Goal: Find contact information: Find contact information

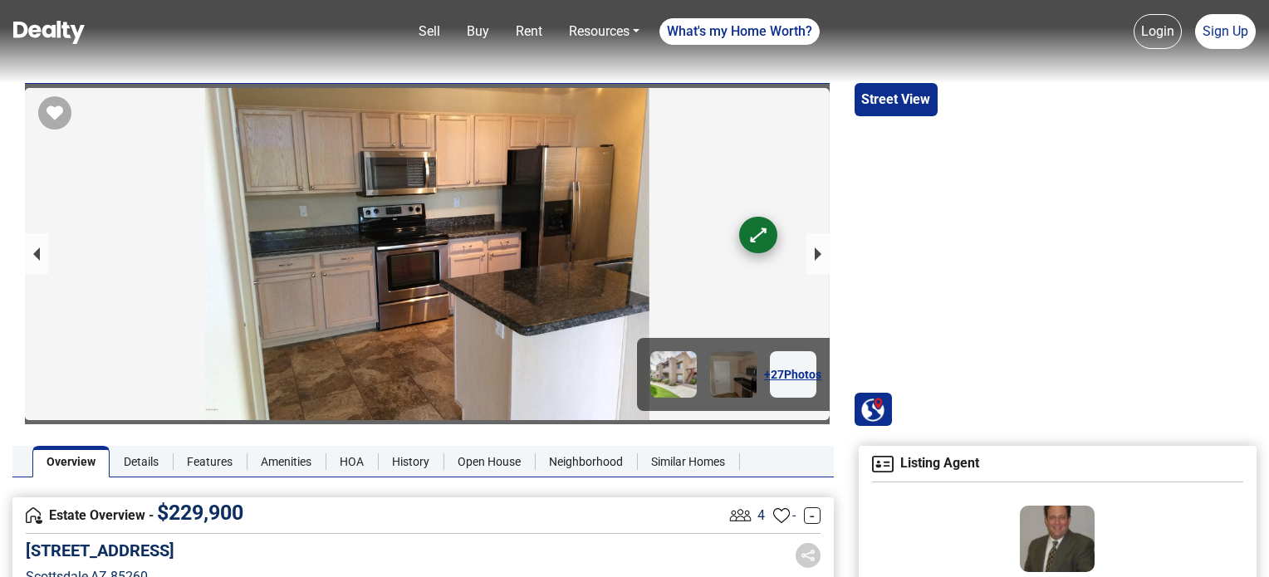
scroll to position [305, 0]
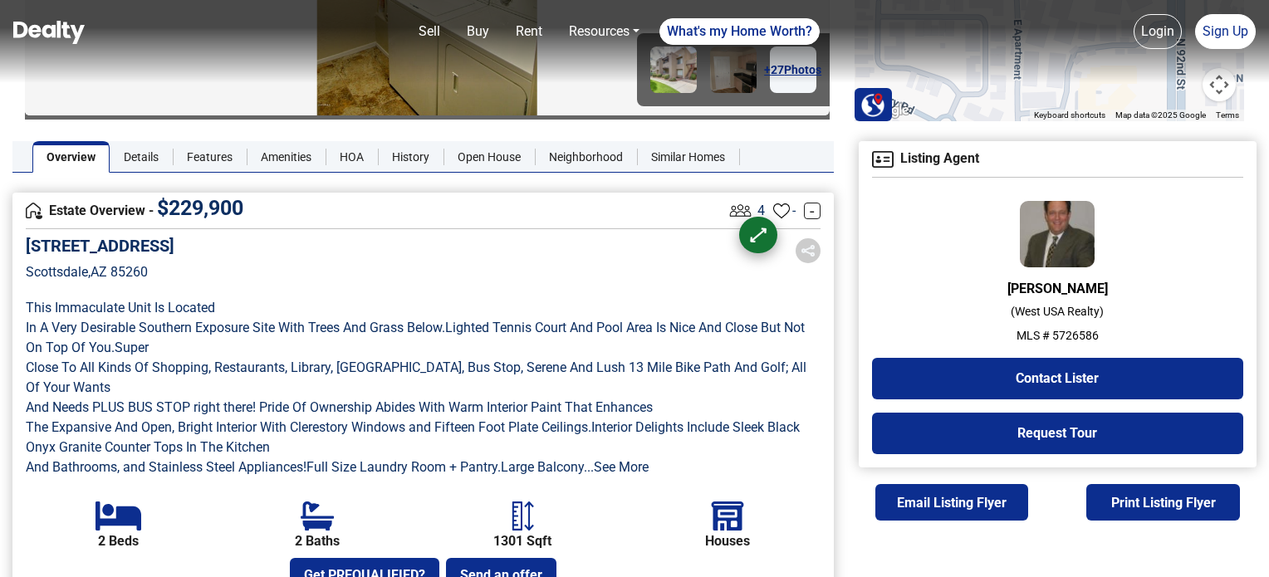
click at [1063, 291] on h6 "[PERSON_NAME]" at bounding box center [1057, 289] width 371 height 16
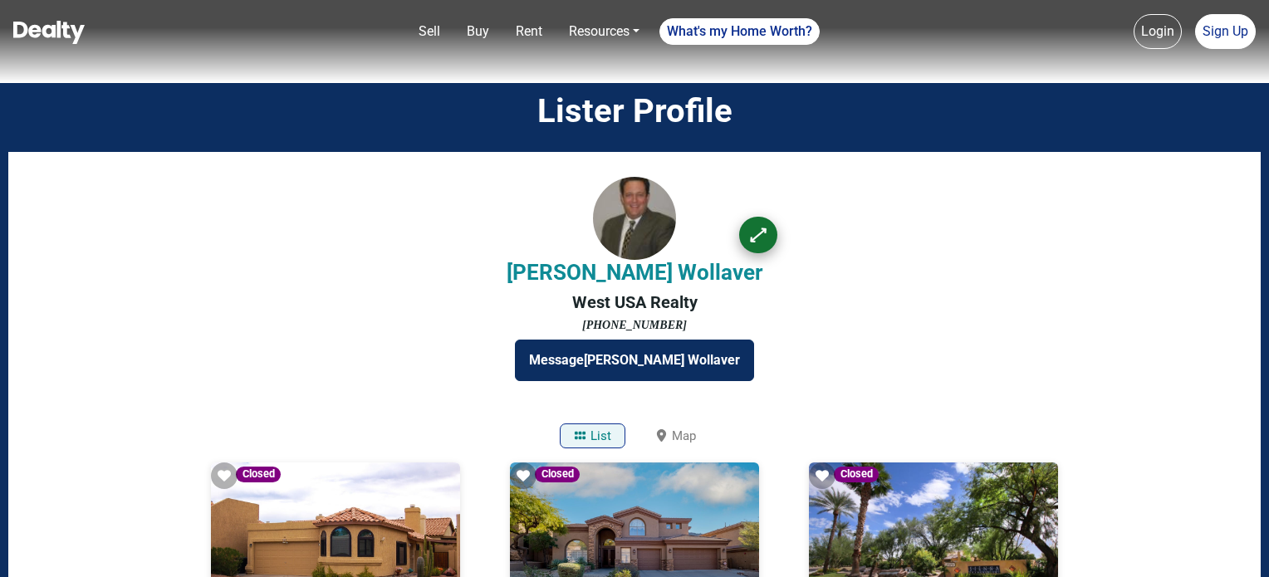
click at [1063, 291] on div "[PERSON_NAME] West USA Realty [PHONE_NUMBER] Message [PERSON_NAME]" at bounding box center [634, 289] width 1227 height 224
